Goal: Task Accomplishment & Management: Complete application form

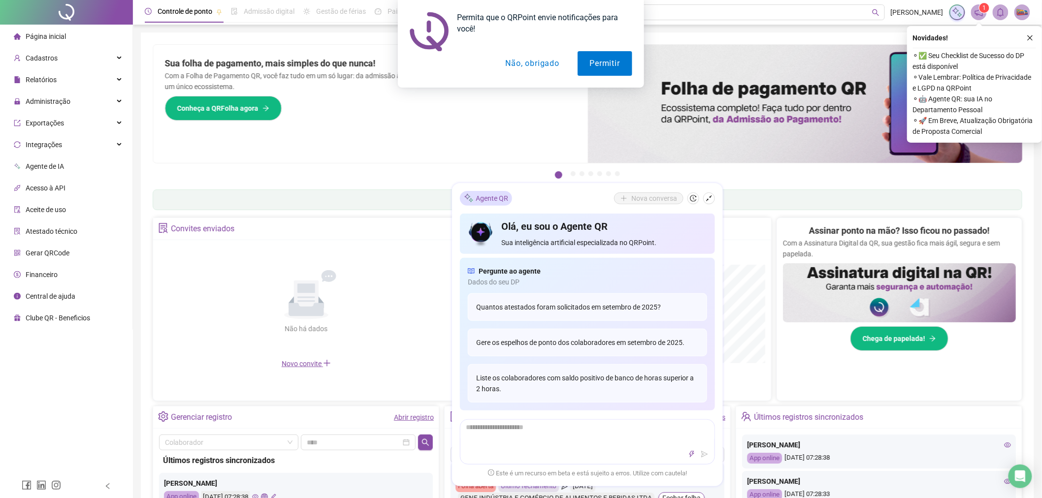
click at [545, 62] on button "Não, obrigado" at bounding box center [532, 63] width 78 height 25
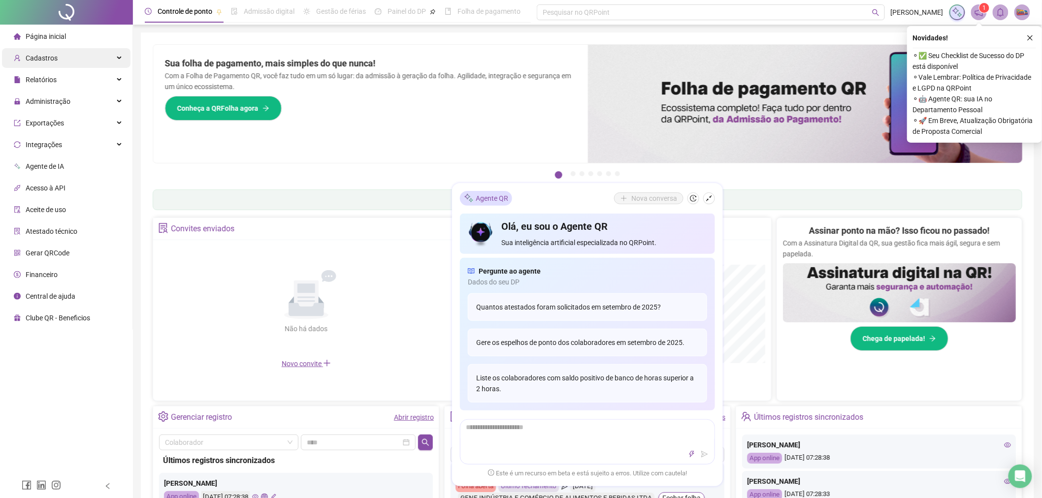
click at [75, 64] on div "Cadastros" at bounding box center [66, 58] width 128 height 20
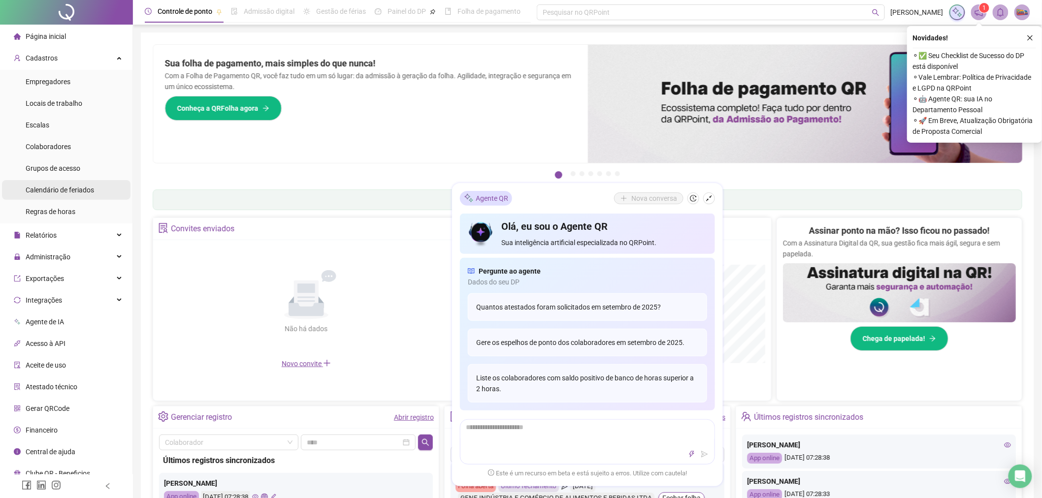
click at [77, 193] on span "Calendário de feriados" at bounding box center [60, 190] width 68 height 8
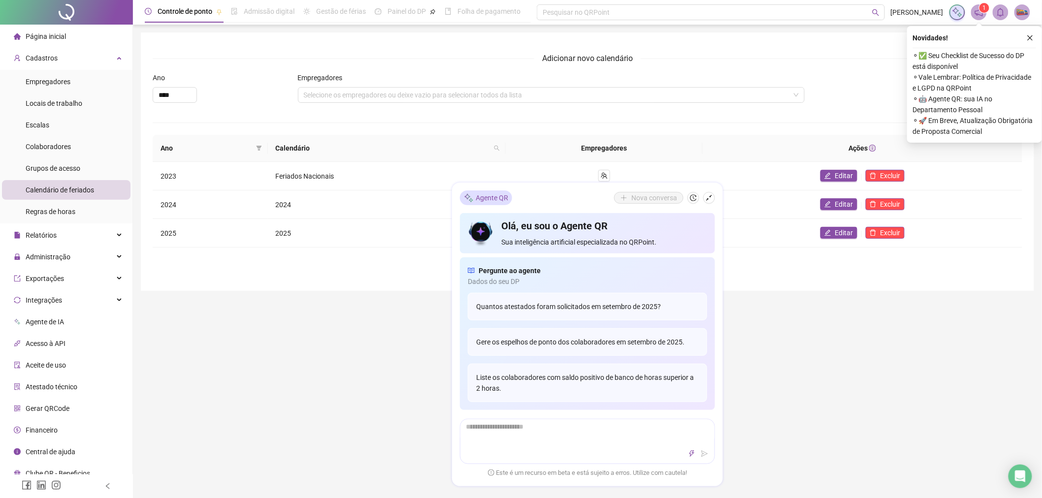
click at [711, 201] on button "button" at bounding box center [709, 198] width 12 height 12
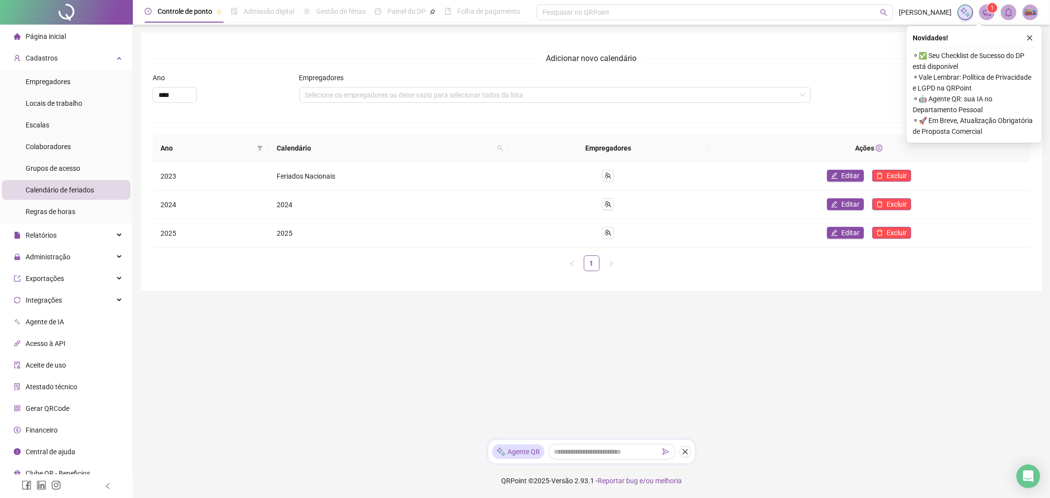
drag, startPoint x: 790, startPoint y: 294, endPoint x: 823, endPoint y: 291, distance: 32.6
click at [791, 294] on main "Adicionar novo calendário Ano **** Empregadores Selecione os empregadores ou de…" at bounding box center [591, 232] width 901 height 400
click at [1032, 40] on icon "close" at bounding box center [1029, 37] width 5 height 5
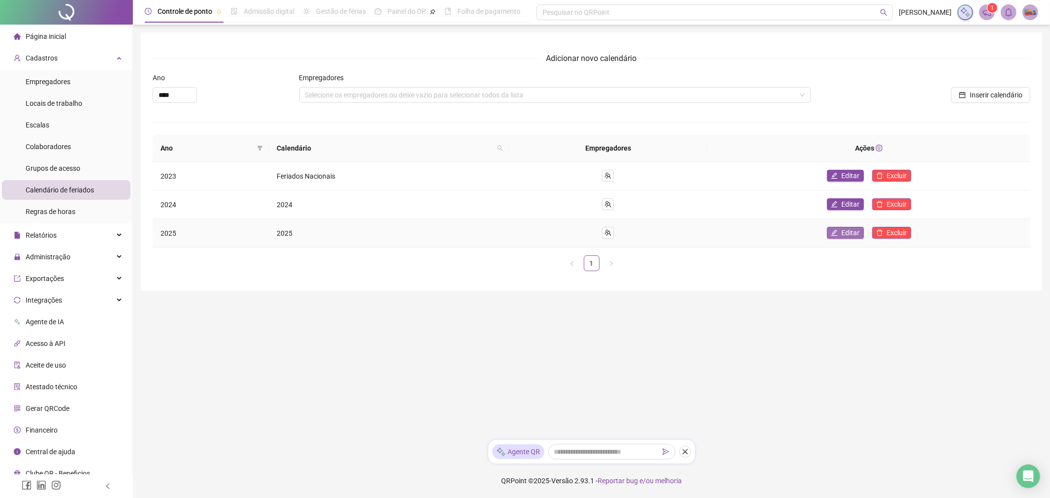
click at [848, 231] on span "Editar" at bounding box center [851, 232] width 18 height 11
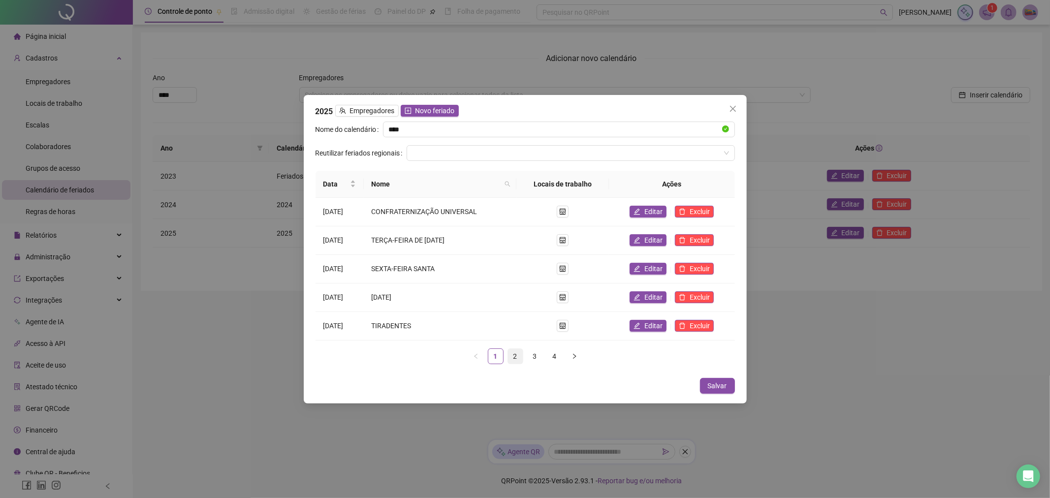
click at [518, 357] on link "2" at bounding box center [515, 356] width 15 height 15
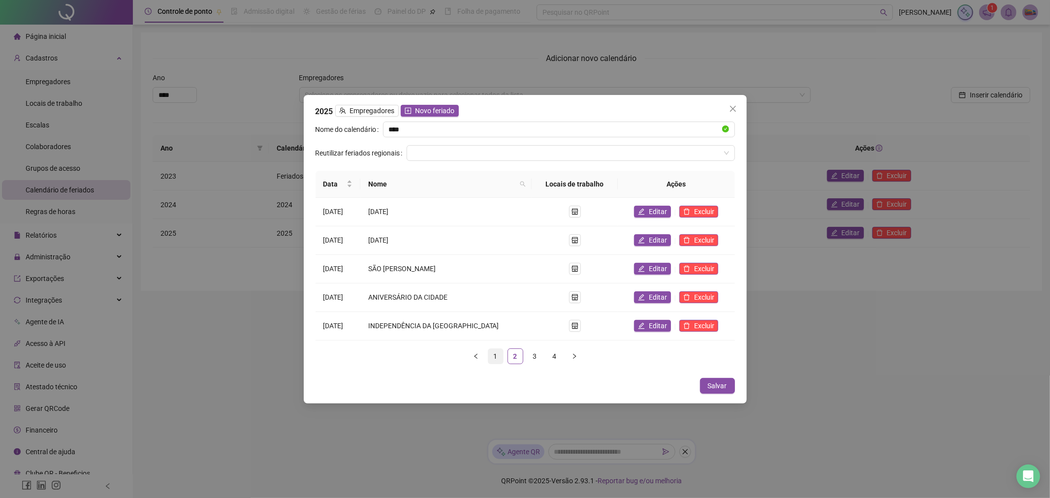
click at [498, 356] on link "1" at bounding box center [495, 356] width 15 height 15
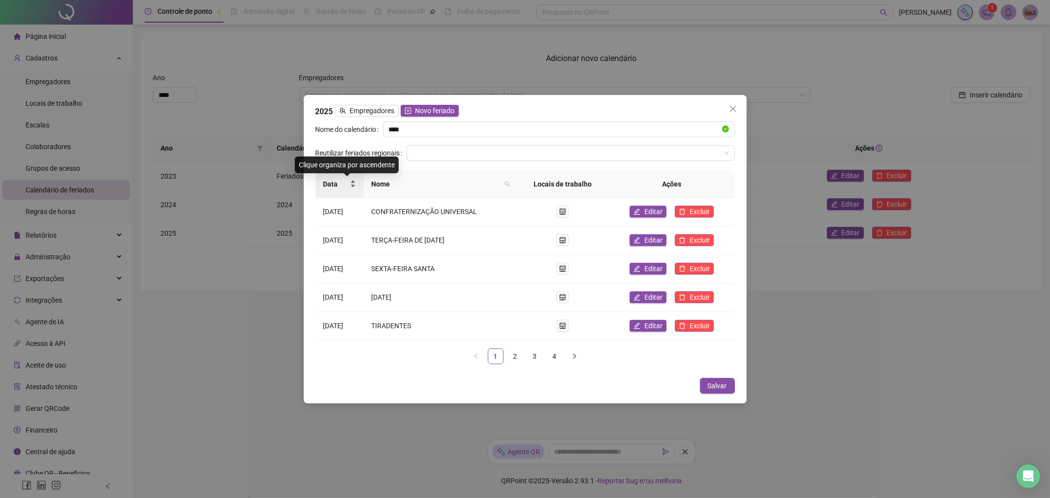
click at [345, 185] on span "Data" at bounding box center [335, 184] width 25 height 11
click at [346, 185] on span "Data" at bounding box center [335, 184] width 25 height 11
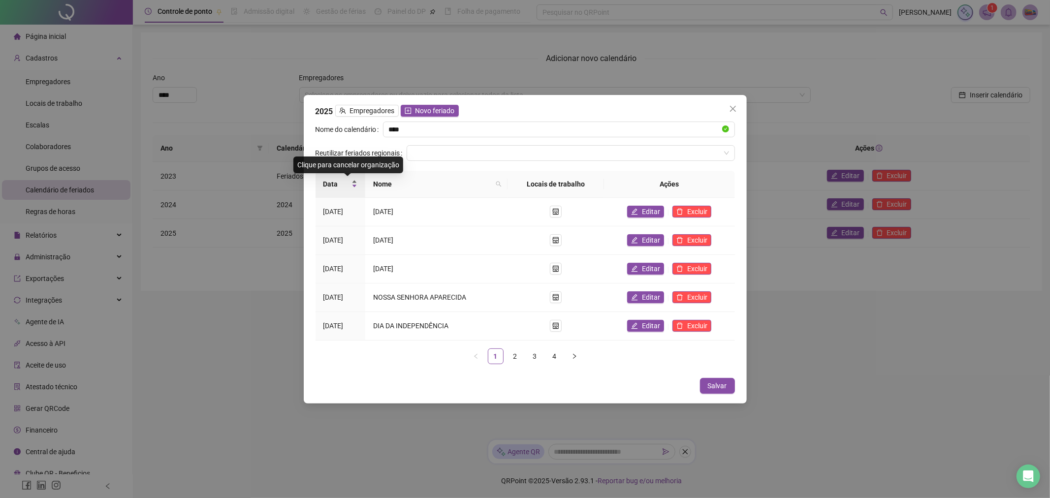
click at [350, 186] on span "Data" at bounding box center [336, 184] width 27 height 11
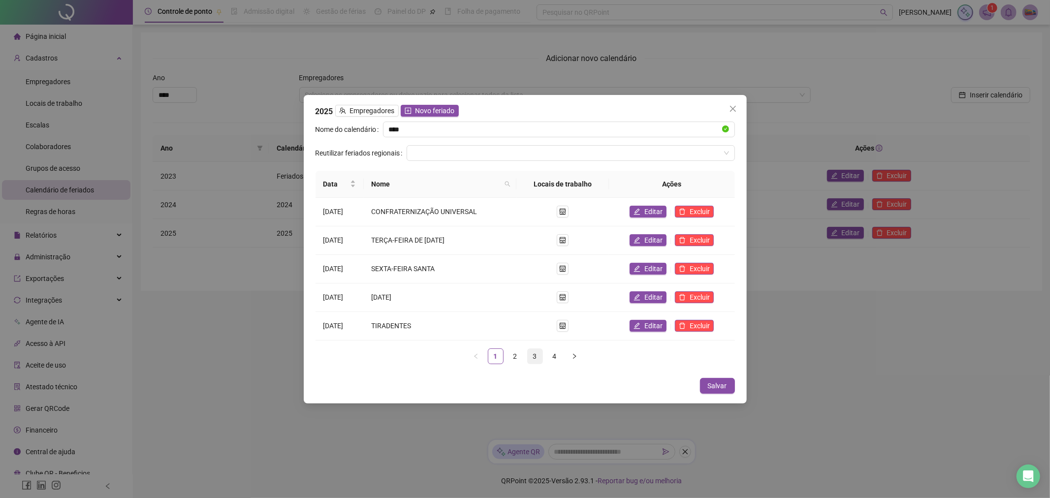
click at [532, 357] on link "3" at bounding box center [535, 356] width 15 height 15
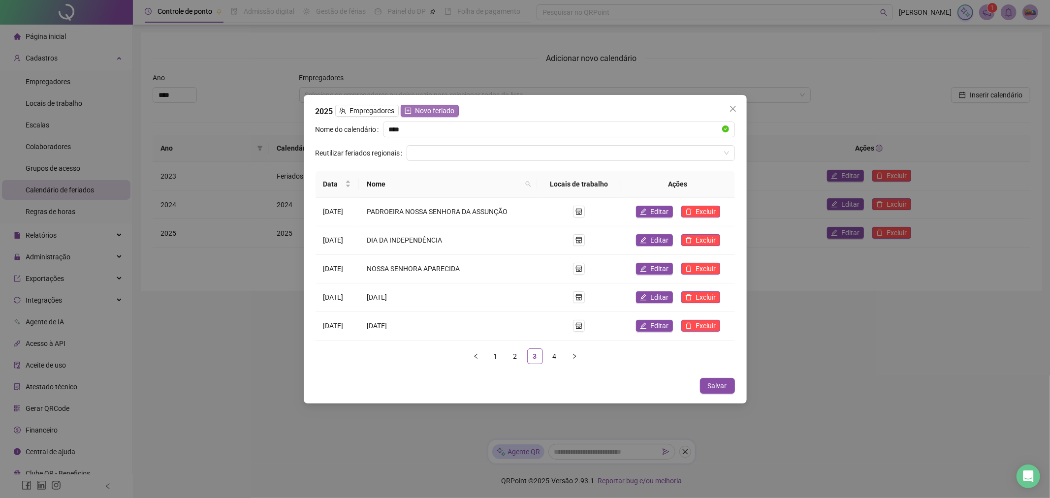
click at [453, 111] on span "Novo feriado" at bounding box center [435, 110] width 39 height 11
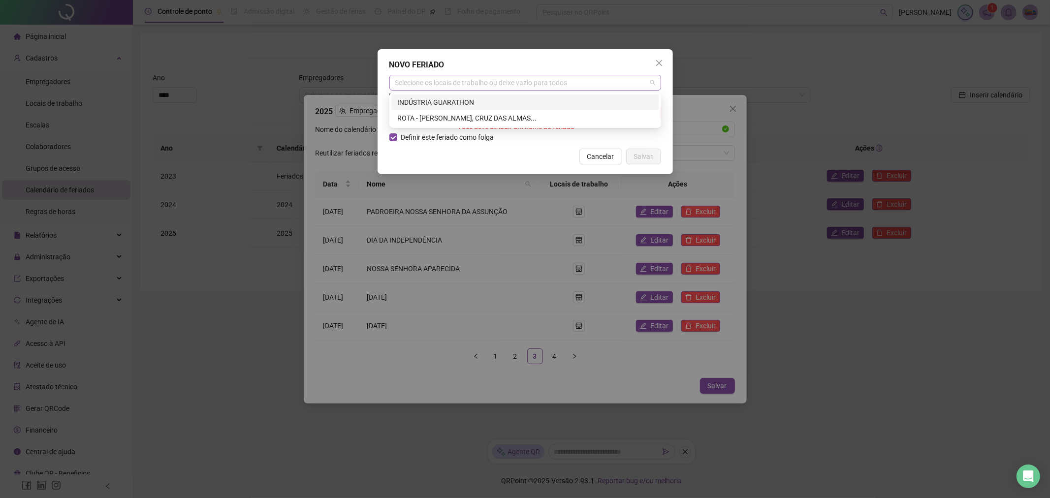
click at [475, 79] on div "Selecione os locais de trabalho ou deixe vazio para todos" at bounding box center [525, 83] width 272 height 16
click at [497, 102] on div "INDÚSTRIA GUARATHON" at bounding box center [525, 102] width 256 height 11
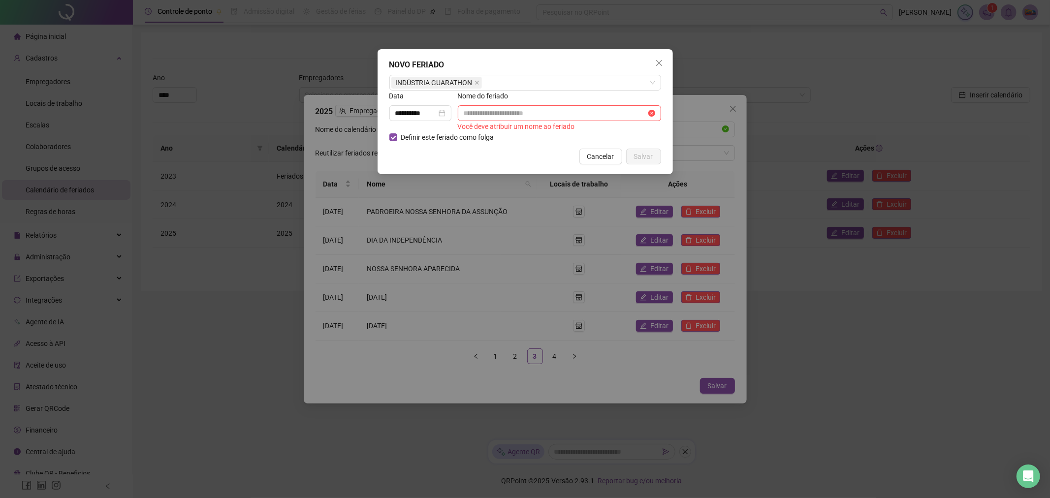
click at [578, 69] on div "NOVO FERIADO" at bounding box center [525, 65] width 272 height 12
click at [443, 114] on icon "close-circle" at bounding box center [442, 113] width 7 height 7
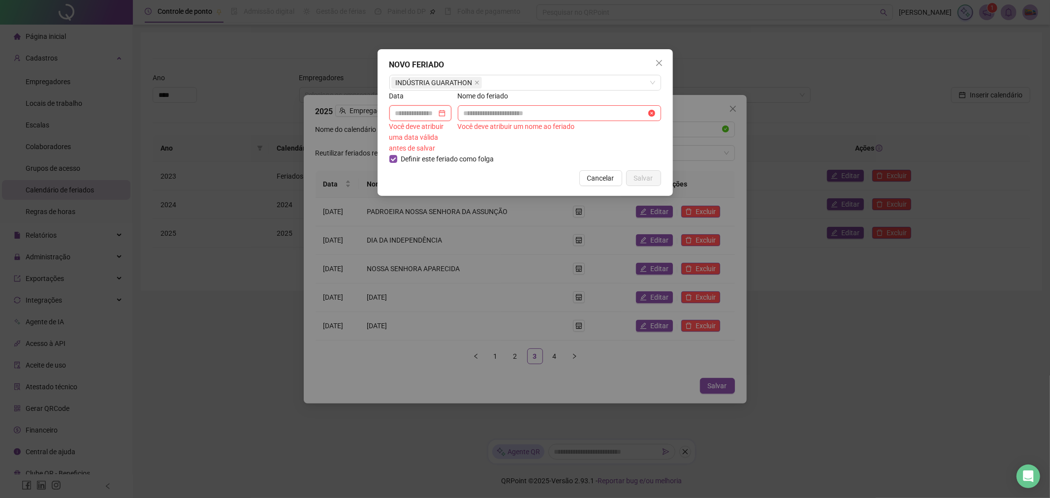
click at [421, 115] on input at bounding box center [415, 113] width 41 height 11
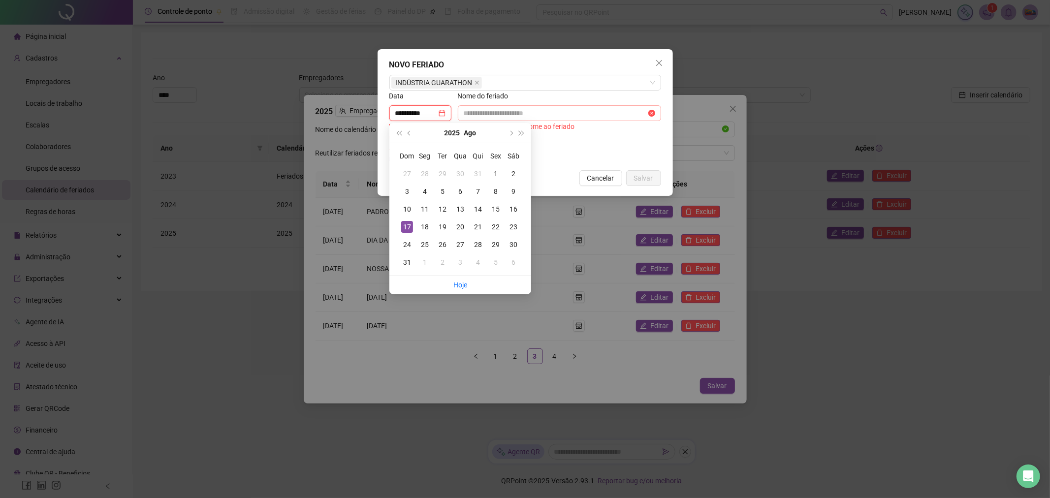
type input "**********"
click at [569, 111] on input "text" at bounding box center [555, 113] width 183 height 11
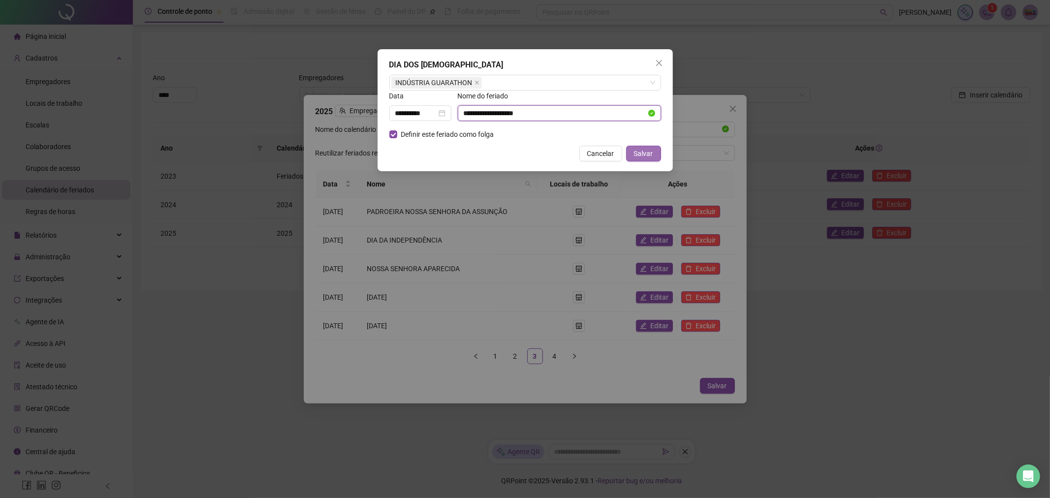
type input "**********"
click at [645, 153] on span "Salvar" at bounding box center [643, 153] width 19 height 11
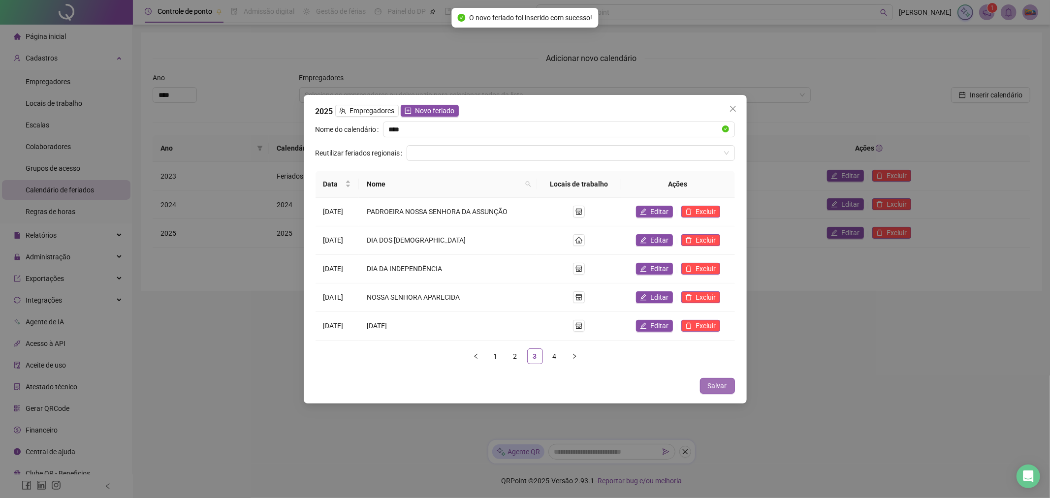
click at [715, 386] on span "Salvar" at bounding box center [717, 386] width 19 height 11
click at [715, 381] on span "Salvar" at bounding box center [717, 386] width 19 height 11
click at [707, 381] on button "Salvar" at bounding box center [717, 386] width 35 height 16
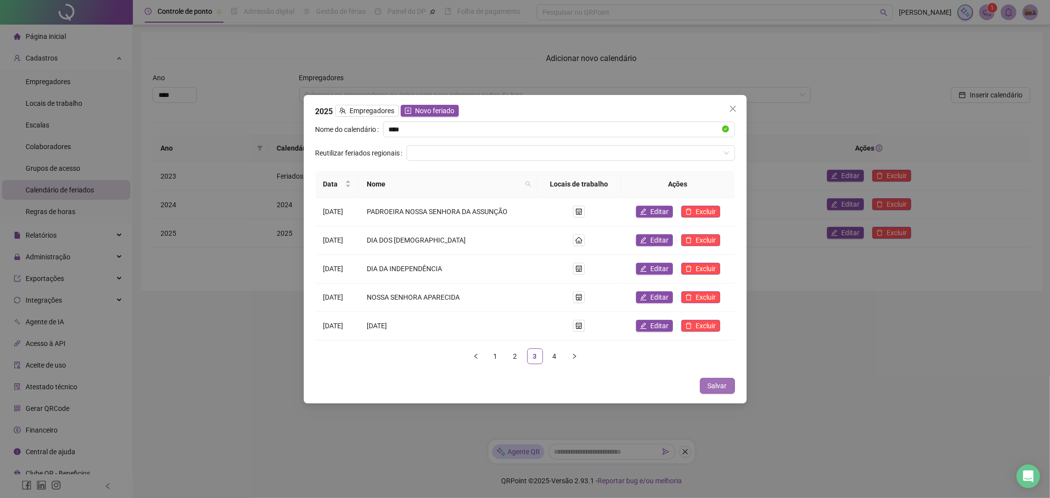
click at [707, 381] on button "Salvar" at bounding box center [717, 386] width 35 height 16
click at [730, 102] on button "Close" at bounding box center [733, 109] width 16 height 16
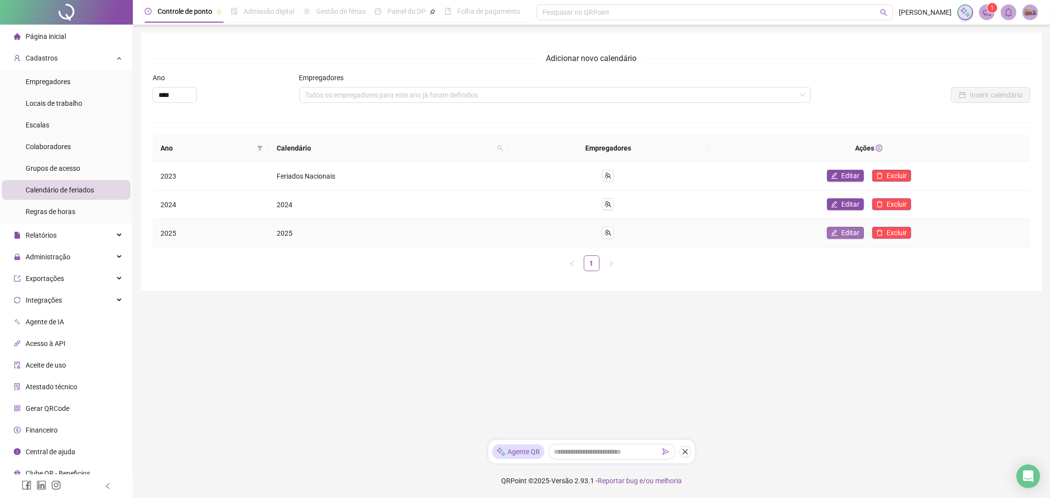
click at [852, 229] on span "Editar" at bounding box center [851, 232] width 18 height 11
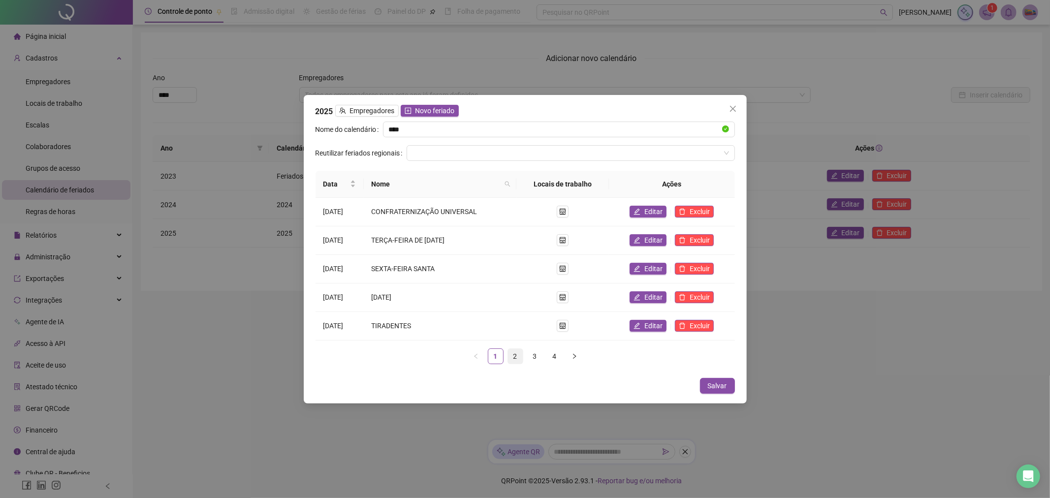
click at [516, 357] on link "2" at bounding box center [515, 356] width 15 height 15
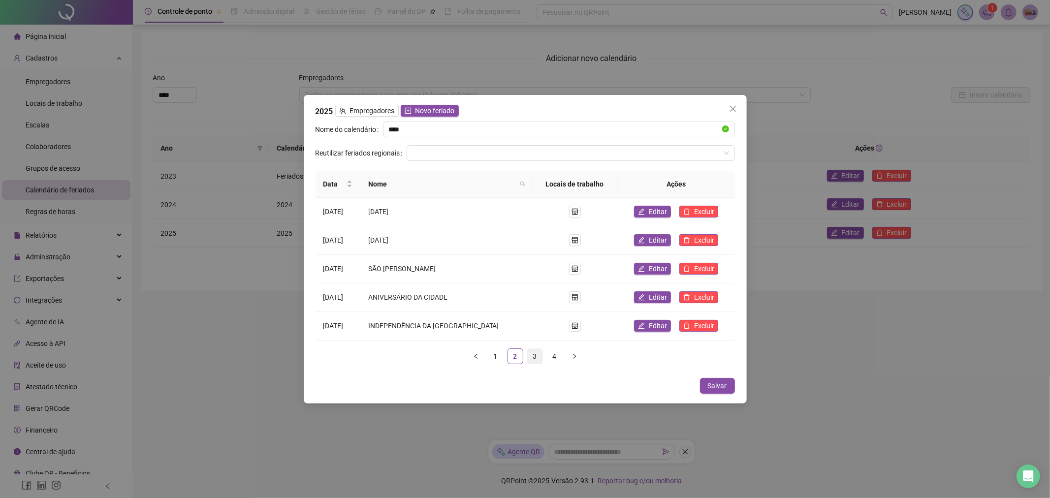
click at [542, 355] on link "3" at bounding box center [535, 356] width 15 height 15
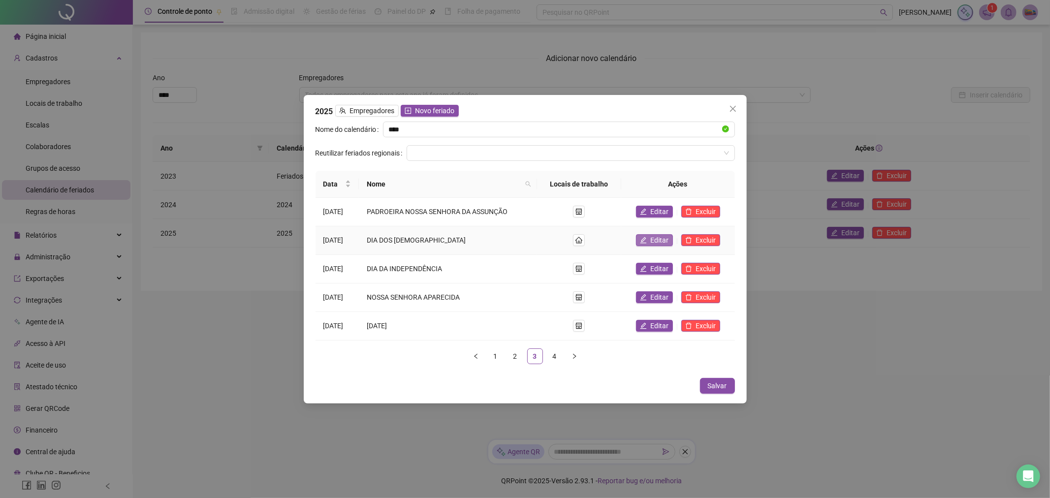
click at [647, 242] on icon "edit" at bounding box center [643, 240] width 7 height 7
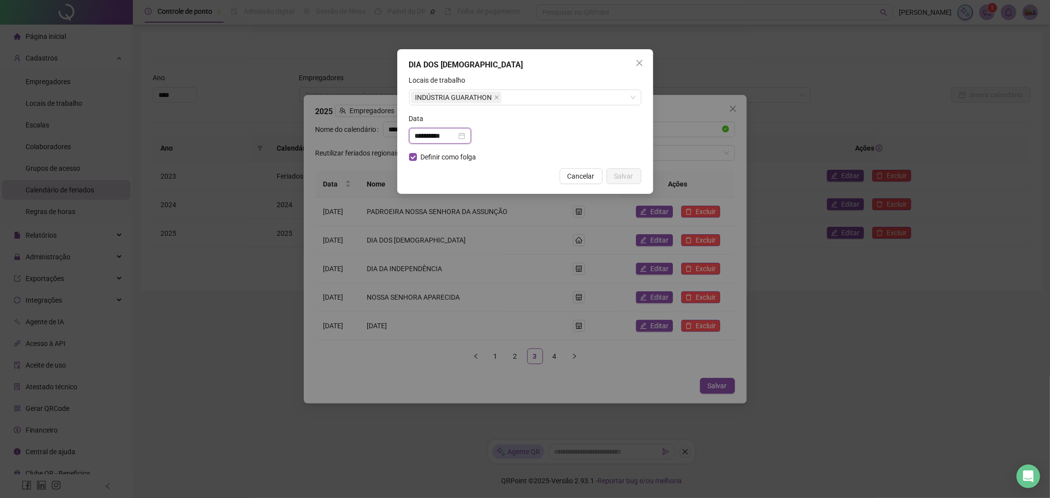
click at [434, 136] on input "**********" at bounding box center [435, 135] width 41 height 11
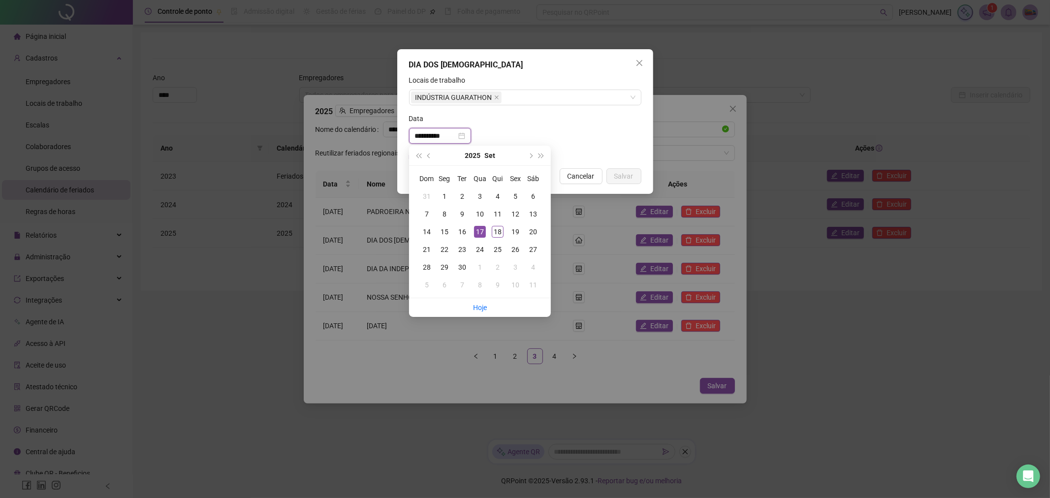
type input "**********"
click at [591, 159] on form "**********" at bounding box center [525, 119] width 232 height 88
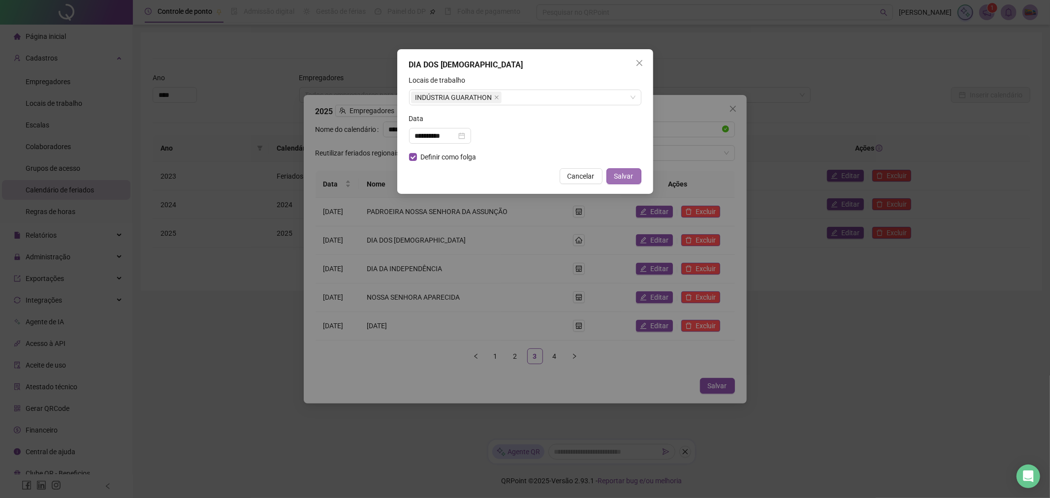
click at [617, 173] on span "Salvar" at bounding box center [623, 176] width 19 height 11
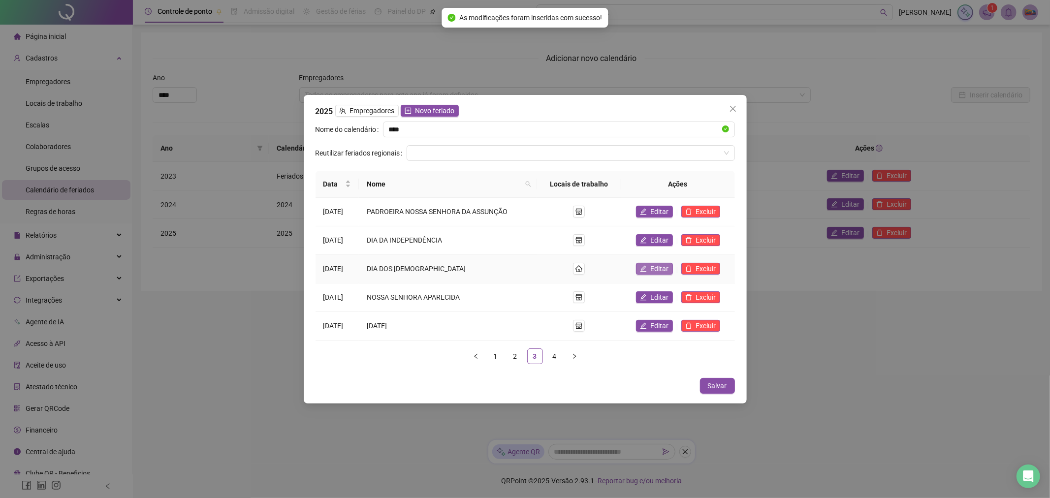
click at [660, 269] on span "Editar" at bounding box center [660, 268] width 18 height 11
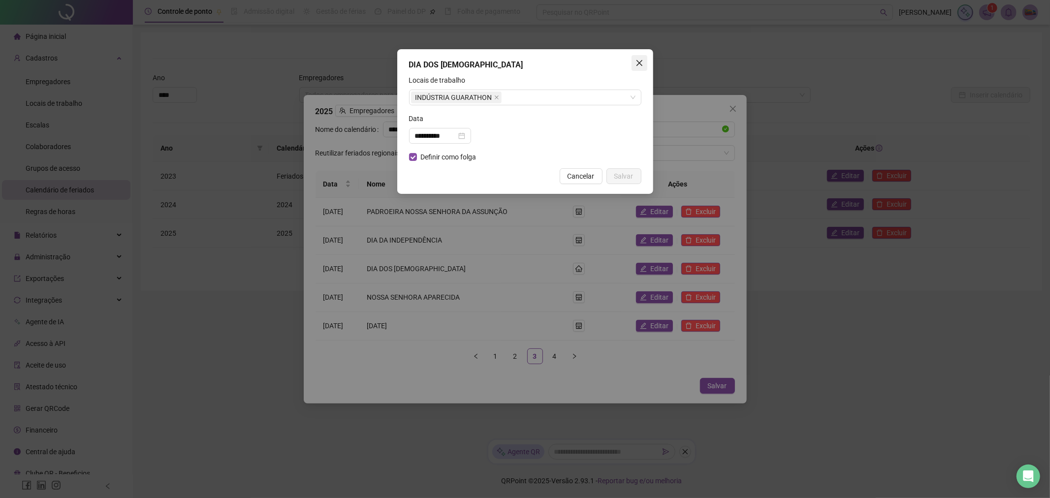
click at [637, 63] on icon "close" at bounding box center [640, 63] width 8 height 8
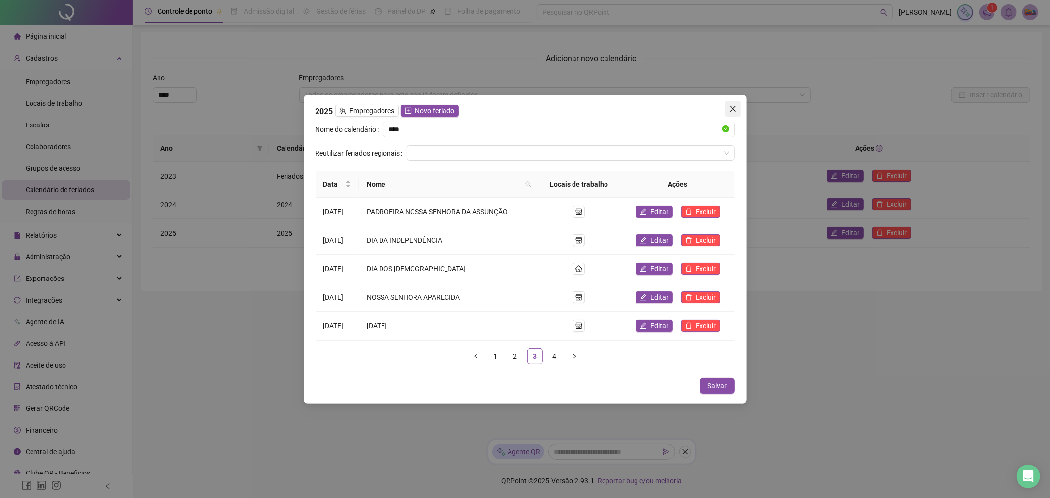
click at [734, 109] on icon "close" at bounding box center [733, 109] width 8 height 8
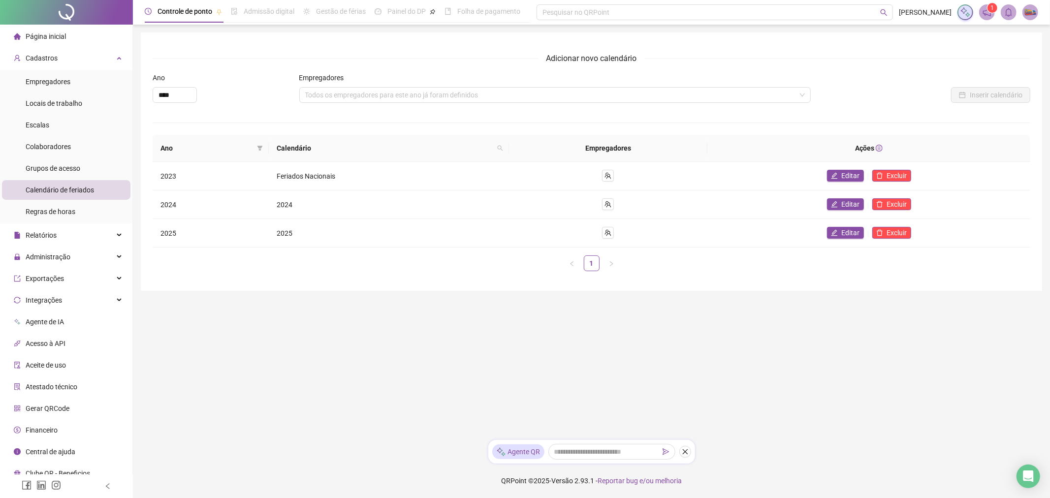
click at [69, 32] on li "Página inicial" at bounding box center [66, 37] width 128 height 20
